Goal: Navigation & Orientation: Understand site structure

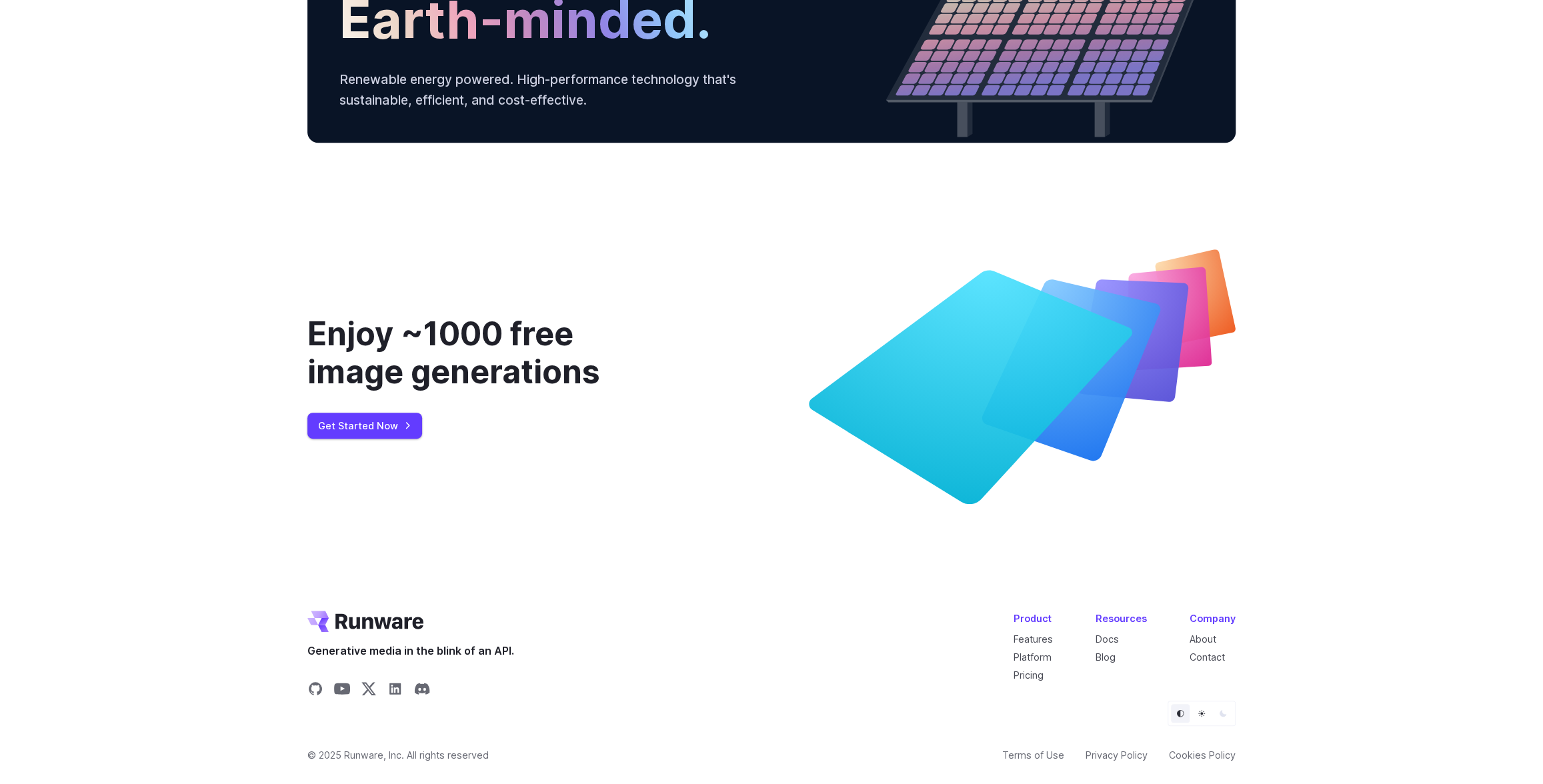
scroll to position [4885, 0]
click at [1209, 645] on link "About" at bounding box center [1203, 639] width 26 height 12
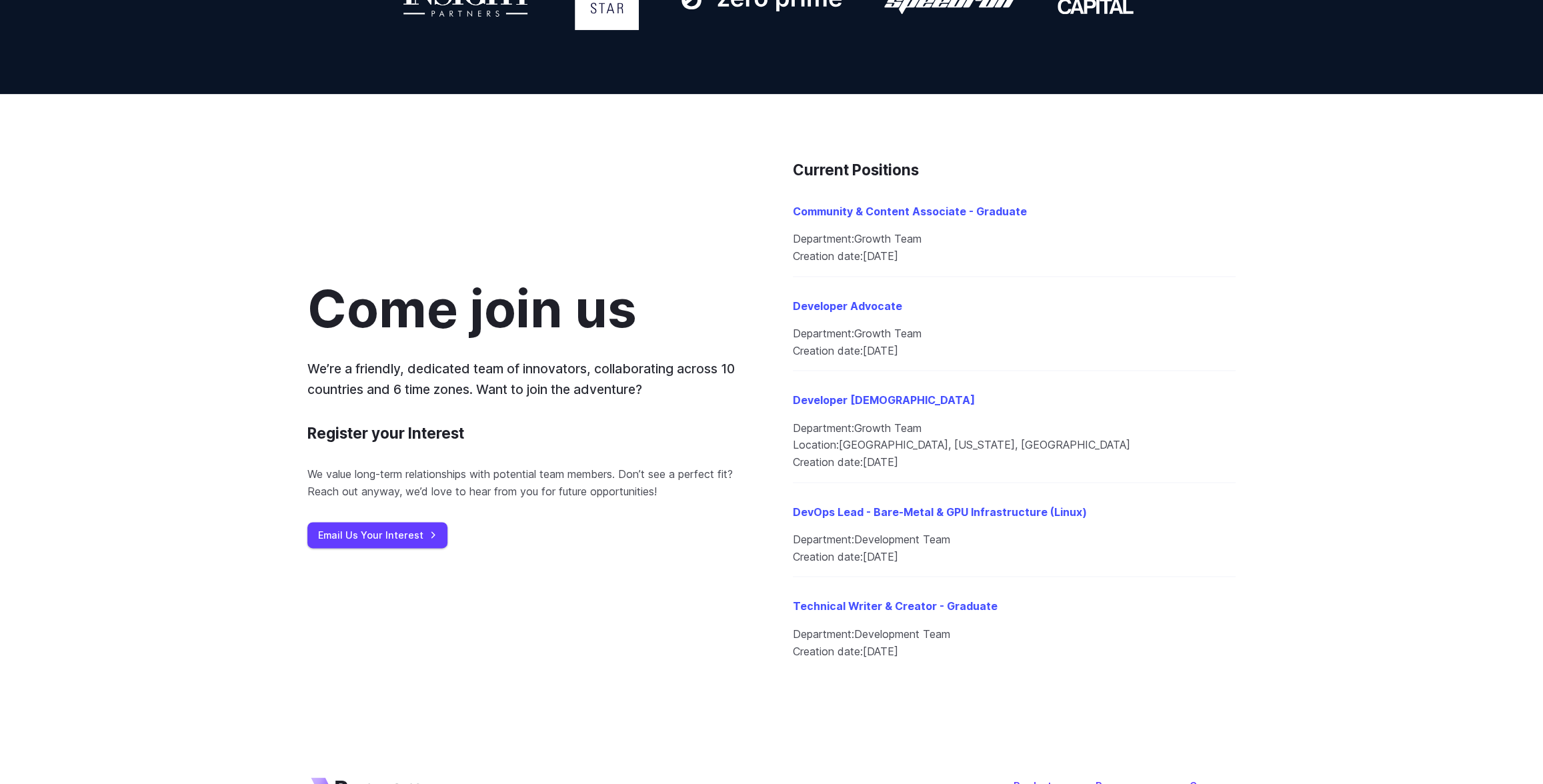
scroll to position [1518, 0]
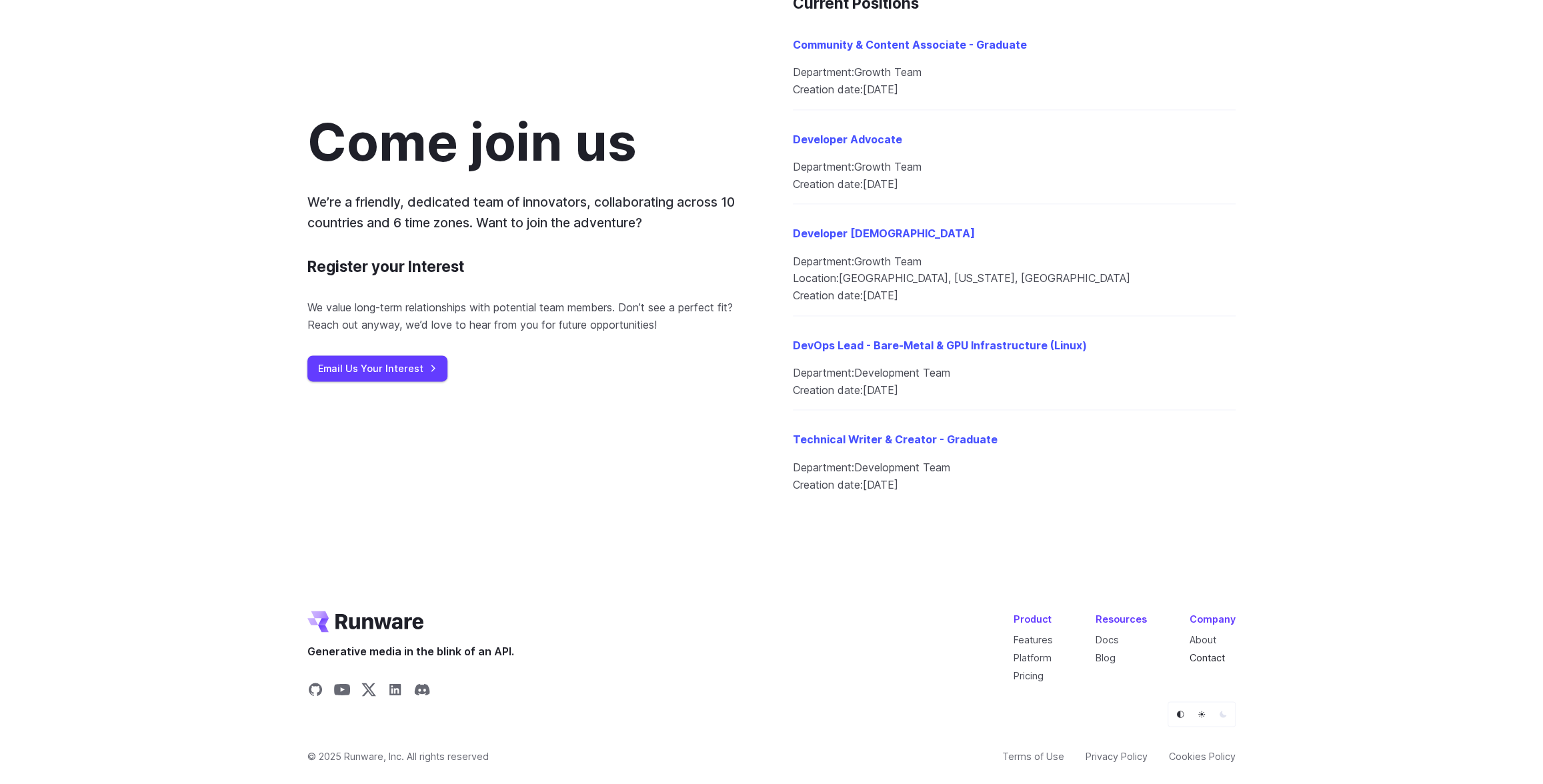
click at [1212, 659] on link "Contact" at bounding box center [1207, 657] width 35 height 12
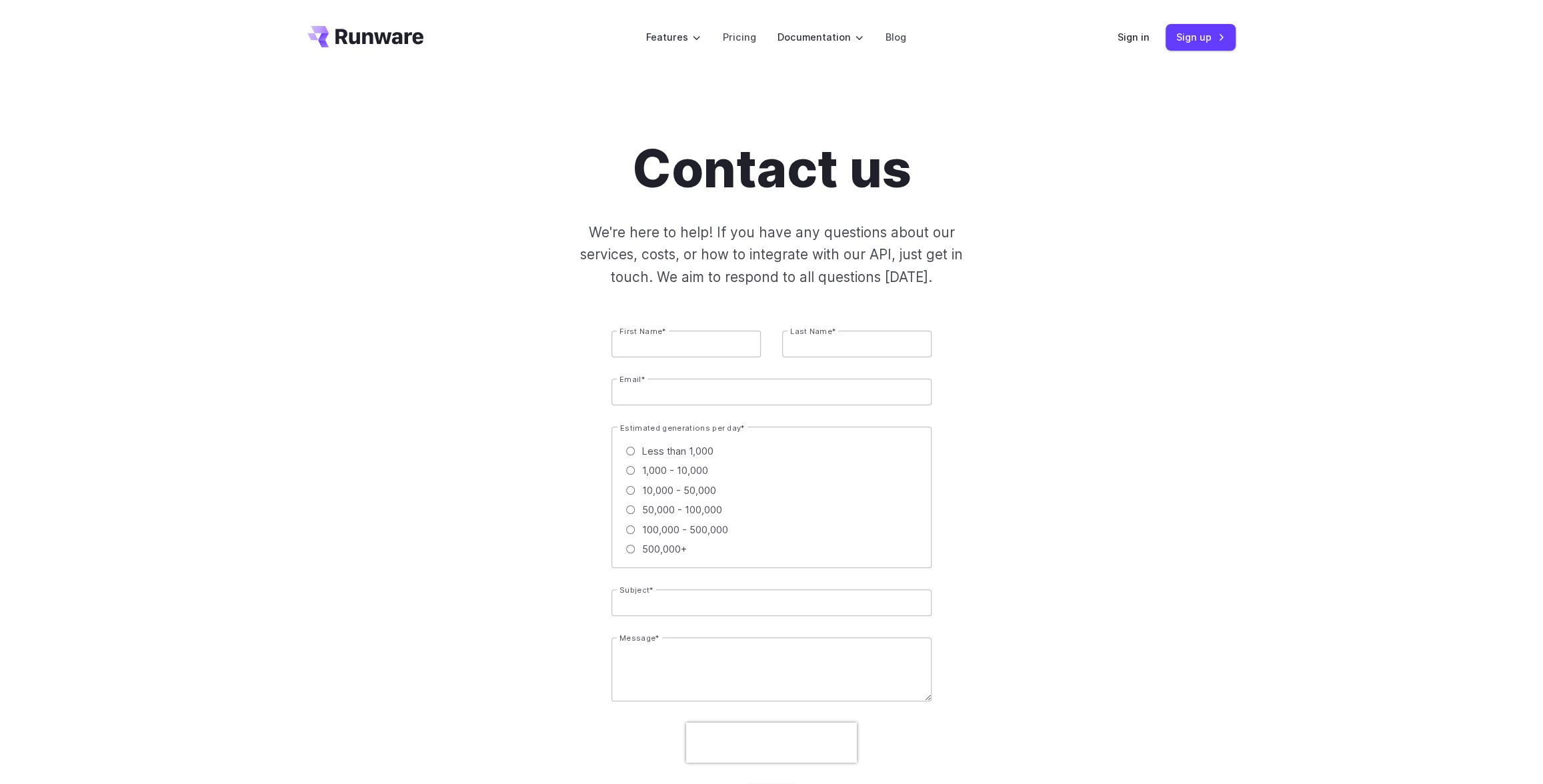
click at [374, 40] on icon "Go to /" at bounding box center [365, 36] width 116 height 21
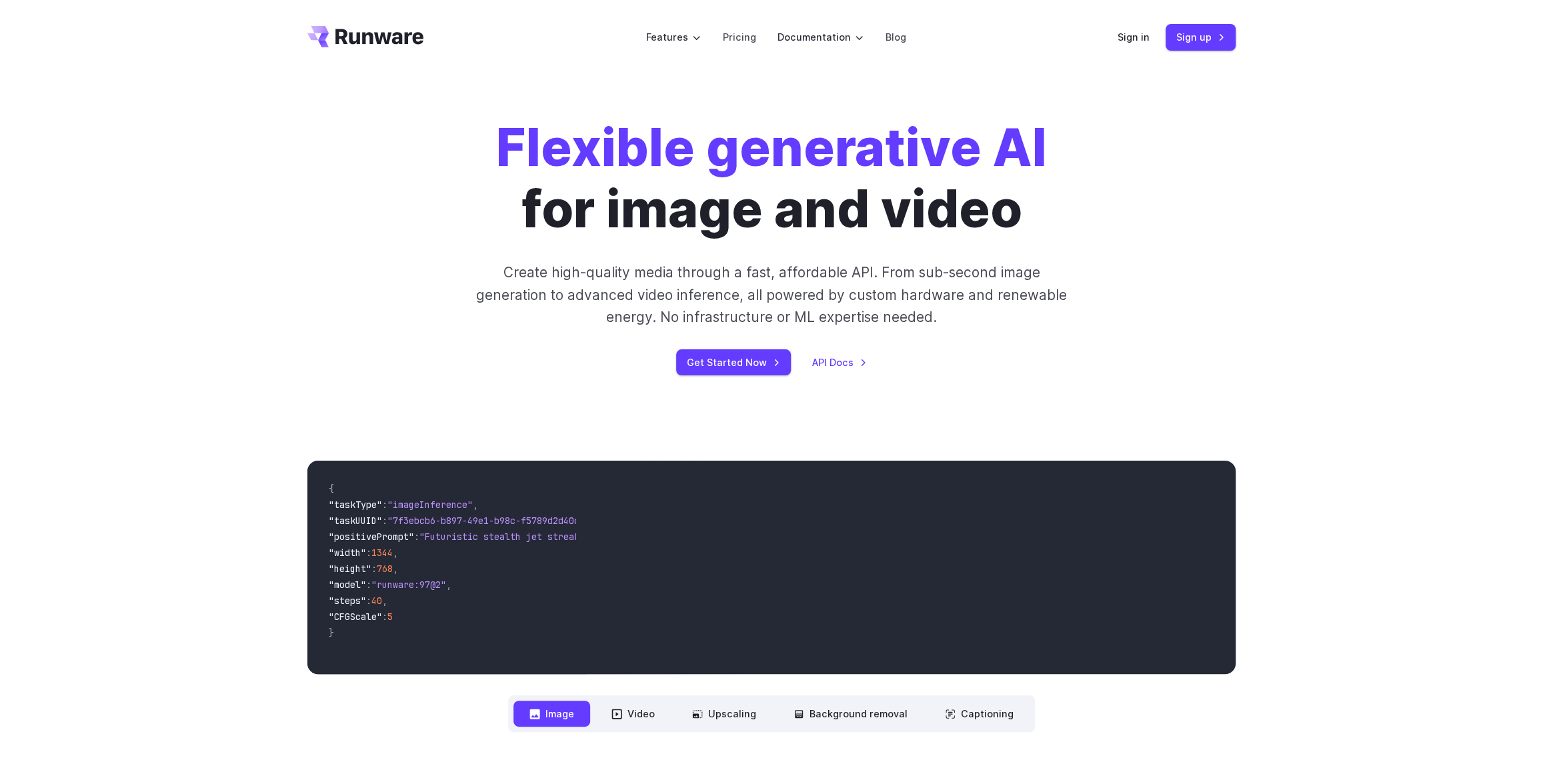
click at [366, 40] on icon "Go to /" at bounding box center [365, 36] width 116 height 21
